Goal: Information Seeking & Learning: Understand process/instructions

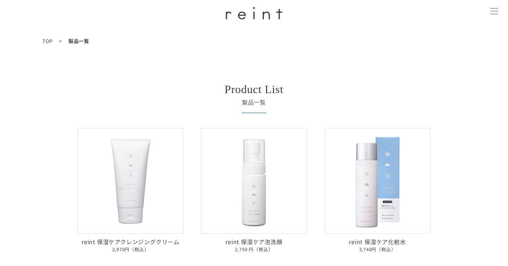
click at [493, 14] on span at bounding box center [494, 14] width 8 height 0
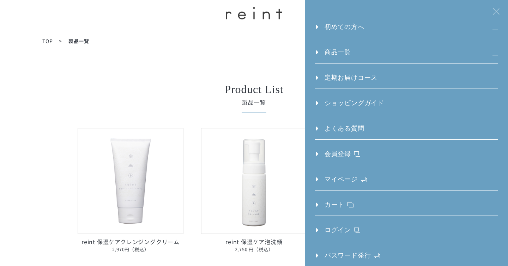
click at [344, 31] on link "初めての方へ" at bounding box center [339, 30] width 49 height 16
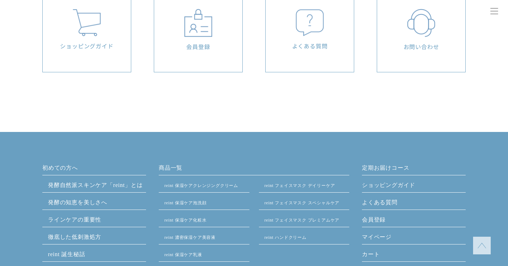
scroll to position [513, 0]
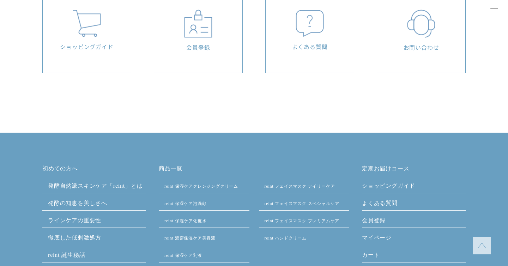
click at [117, 45] on p "ショッピングガイド" at bounding box center [86, 46] width 81 height 8
click at [170, 31] on div "会員登録" at bounding box center [198, 31] width 81 height 42
